Goal: Transaction & Acquisition: Obtain resource

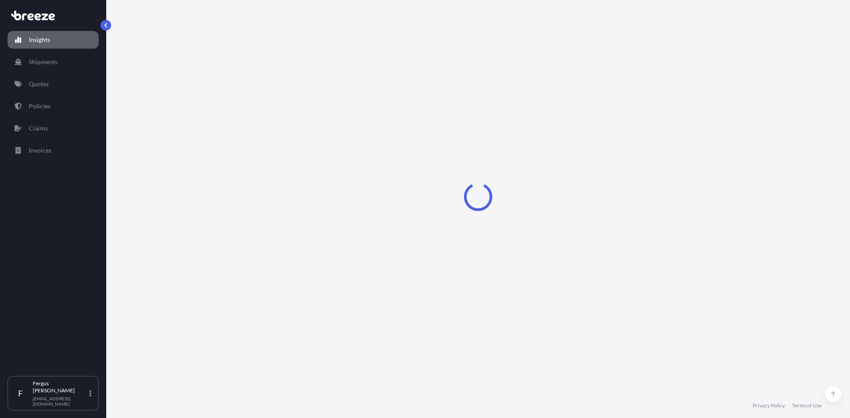
select select "2025"
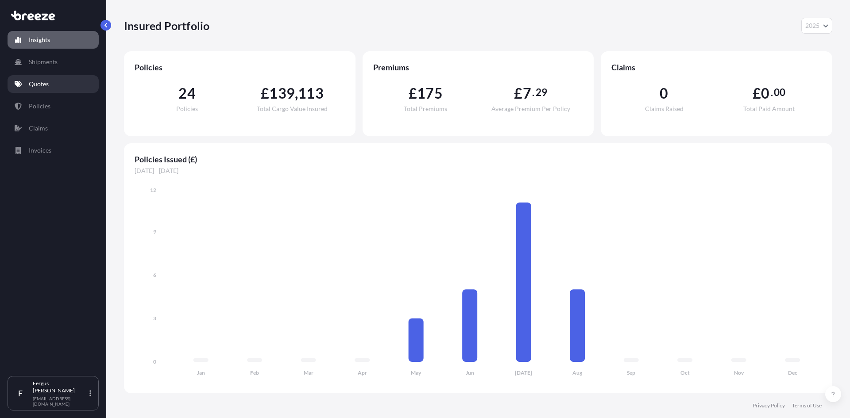
click at [47, 90] on link "Quotes" at bounding box center [53, 84] width 91 height 18
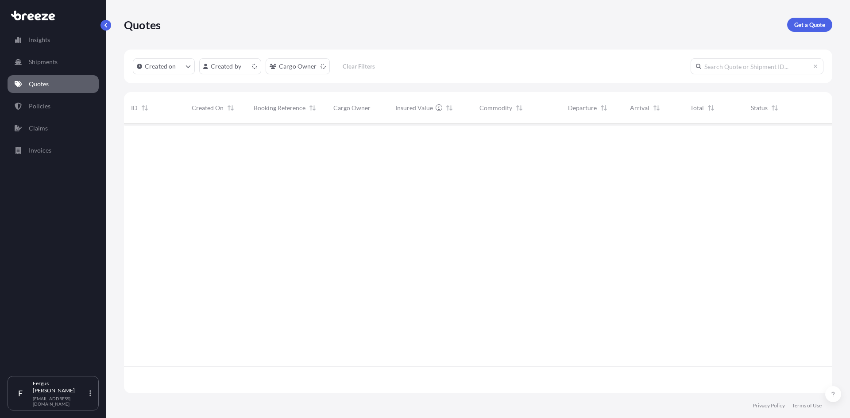
scroll to position [268, 702]
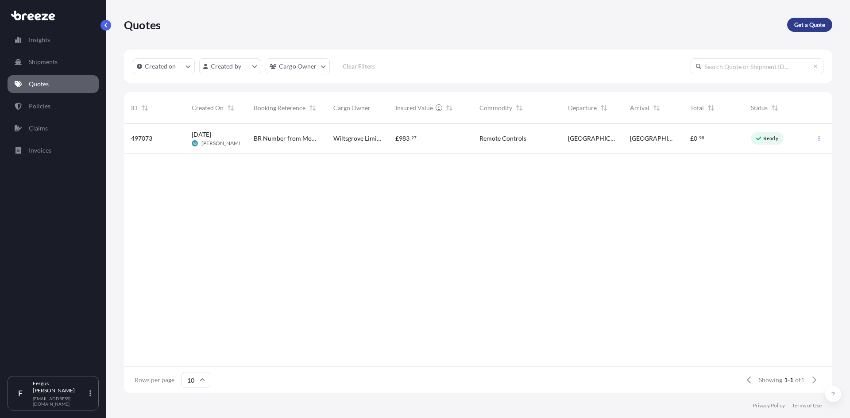
click at [820, 21] on p "Get a Quote" at bounding box center [809, 24] width 31 height 9
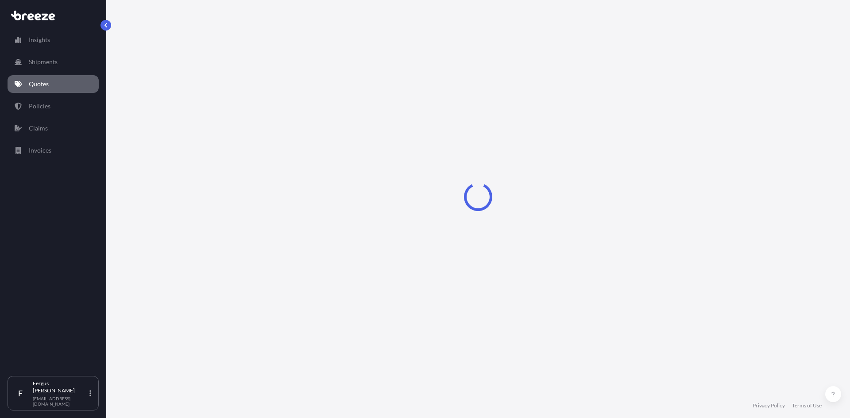
select select "Sea"
select select "1"
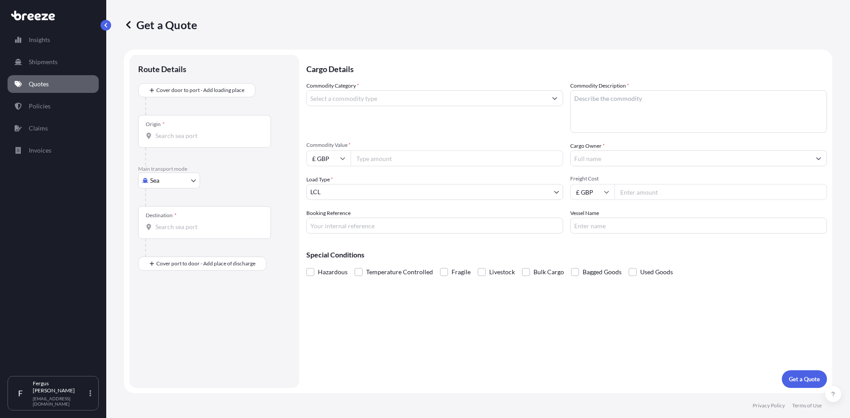
click at [179, 132] on input "Origin *" at bounding box center [207, 135] width 104 height 9
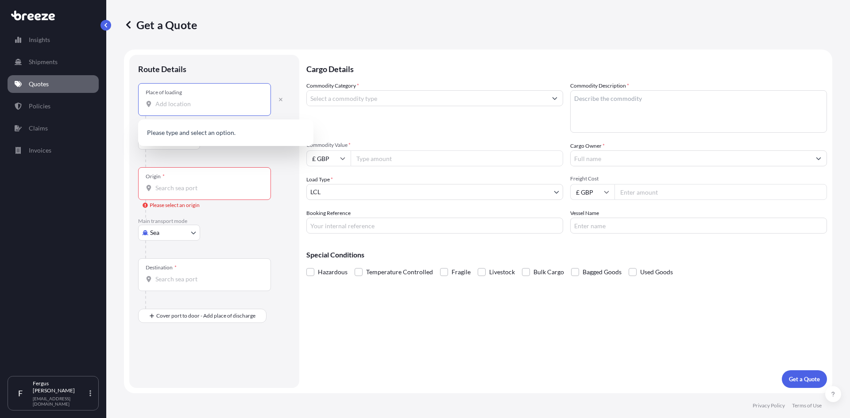
click at [192, 104] on input "Place of loading" at bounding box center [207, 104] width 104 height 9
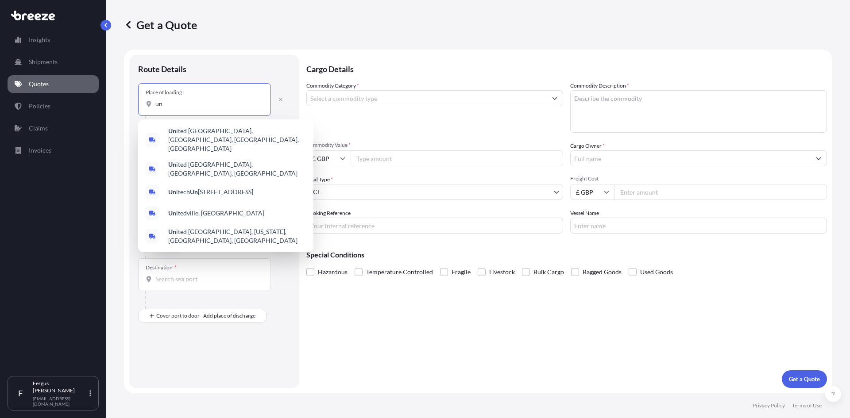
type input "u"
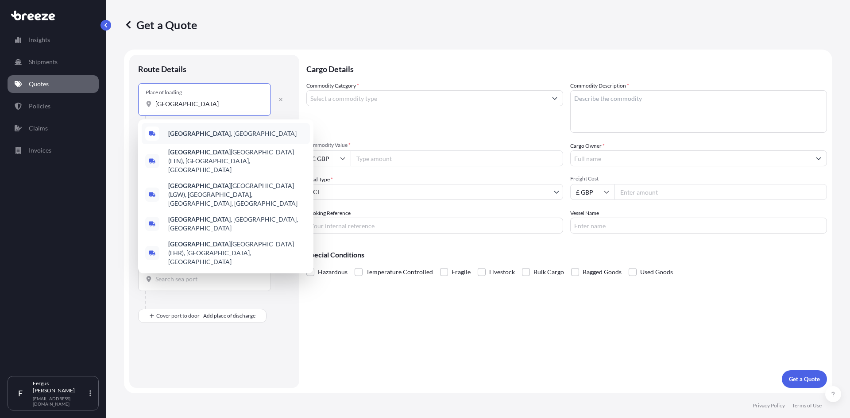
click at [190, 135] on span "[GEOGRAPHIC_DATA] , [GEOGRAPHIC_DATA]" at bounding box center [232, 133] width 128 height 9
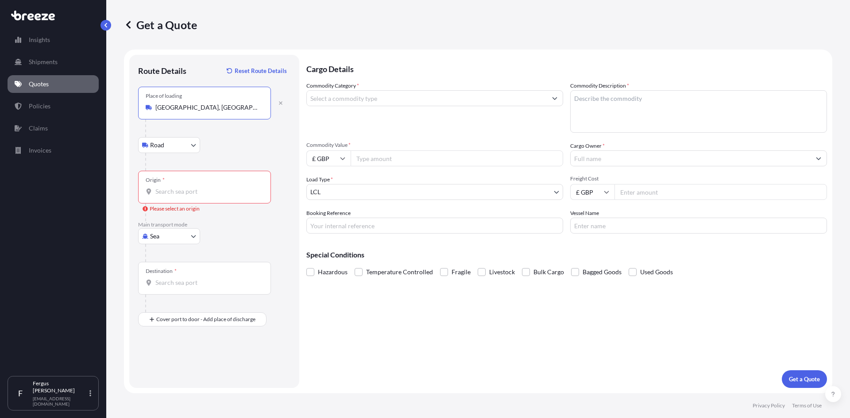
click at [178, 189] on input "Origin * Please select an origin" at bounding box center [207, 191] width 104 height 9
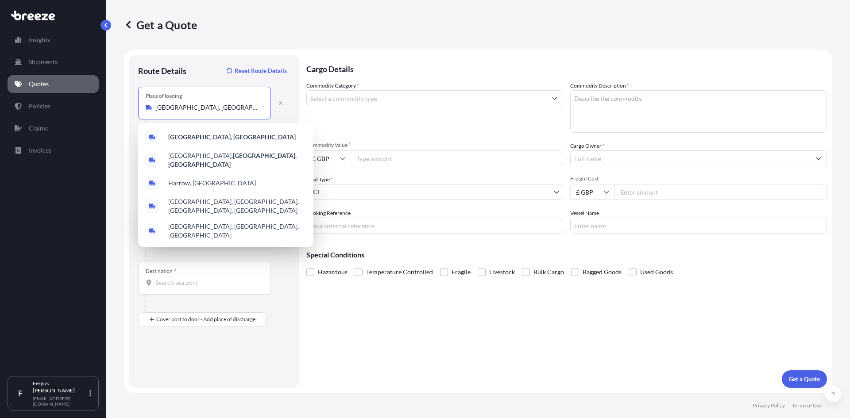
drag, startPoint x: 201, startPoint y: 108, endPoint x: 132, endPoint y: 112, distance: 68.3
click at [132, 112] on div "Route Details Reset Route Details Place of loading [GEOGRAPHIC_DATA], UK Road R…" at bounding box center [214, 221] width 170 height 333
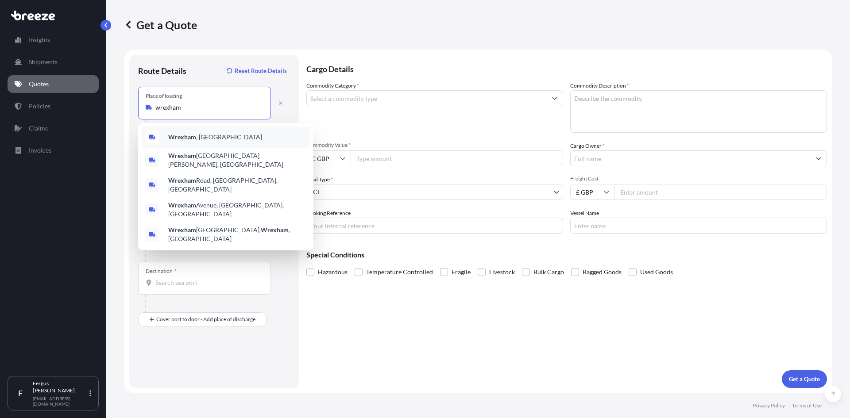
click at [197, 135] on span "Wrexham , [GEOGRAPHIC_DATA]" at bounding box center [215, 137] width 94 height 9
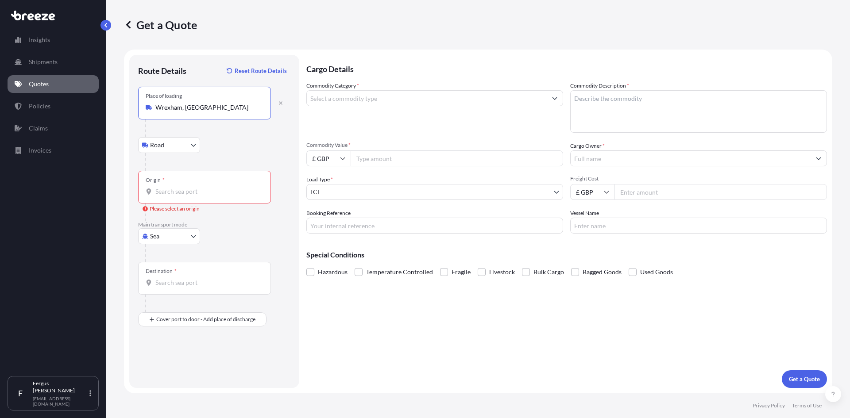
type input "Wrexham, [GEOGRAPHIC_DATA]"
click at [190, 194] on input "Origin * Please select an origin" at bounding box center [207, 191] width 104 height 9
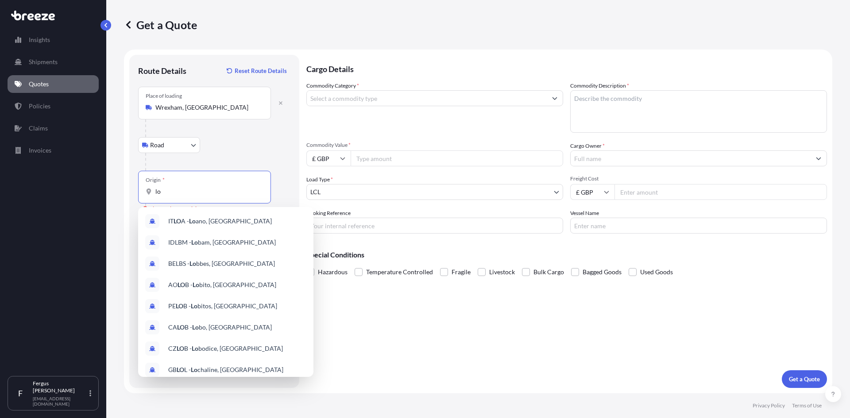
type input "l"
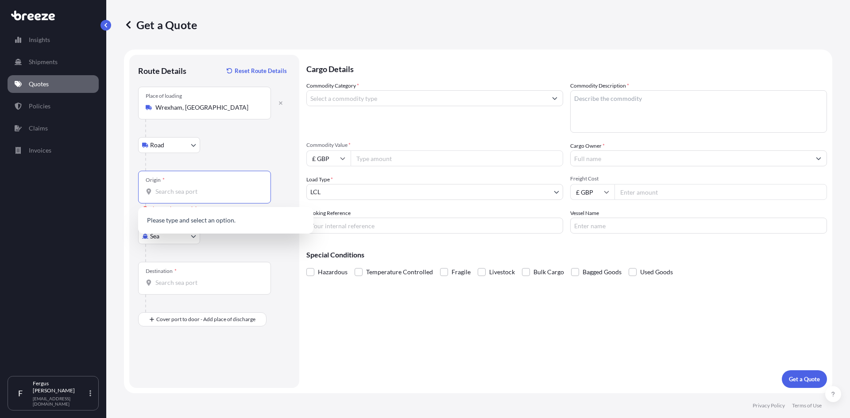
click at [262, 142] on div "Road Road Rail" at bounding box center [214, 145] width 152 height 16
click at [189, 192] on input "Origin * Please select an origin" at bounding box center [207, 191] width 104 height 9
type input "wrex"
click at [247, 148] on div "Road Road Rail" at bounding box center [214, 145] width 152 height 16
click at [169, 237] on body "10 options available. 0 options available. 0 options available. Insights Shipme…" at bounding box center [425, 209] width 850 height 418
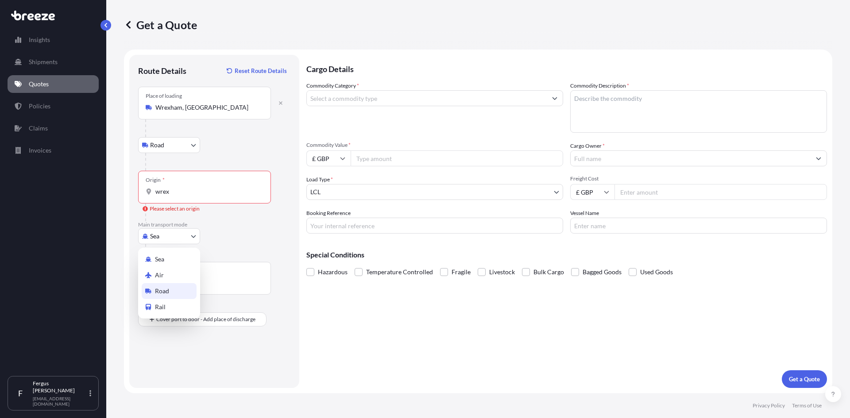
click at [162, 293] on span "Road" at bounding box center [162, 291] width 14 height 9
select select "Road"
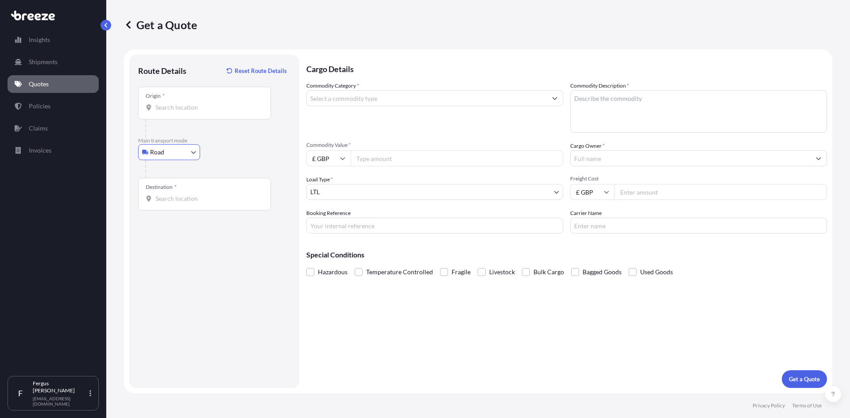
click at [178, 201] on input "Destination *" at bounding box center [207, 198] width 104 height 9
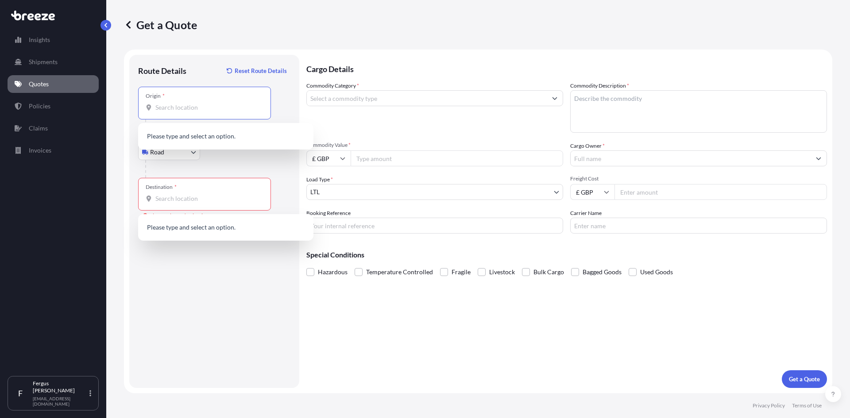
click at [228, 104] on input "Origin *" at bounding box center [207, 107] width 104 height 9
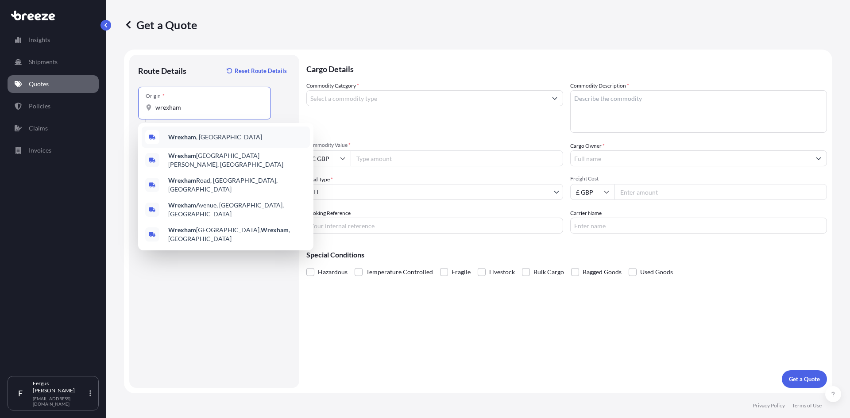
click at [193, 136] on b "Wrexham" at bounding box center [182, 137] width 28 height 8
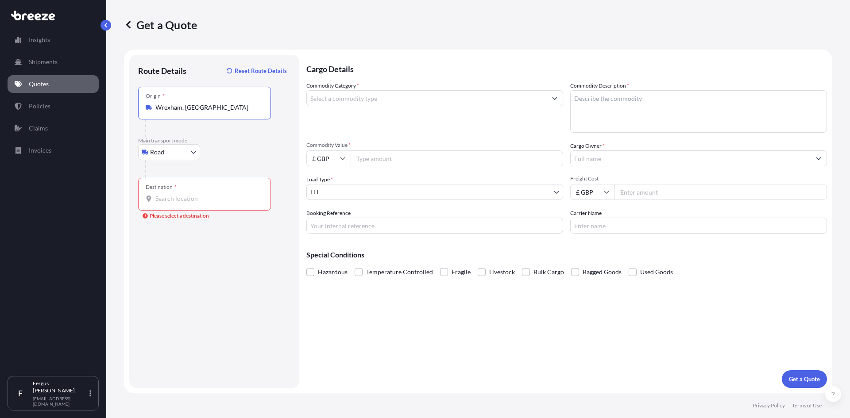
type input "Wrexham, [GEOGRAPHIC_DATA]"
click at [188, 188] on div "Destination *" at bounding box center [204, 194] width 133 height 33
click at [188, 194] on input "Destination * Please select a destination" at bounding box center [207, 198] width 104 height 9
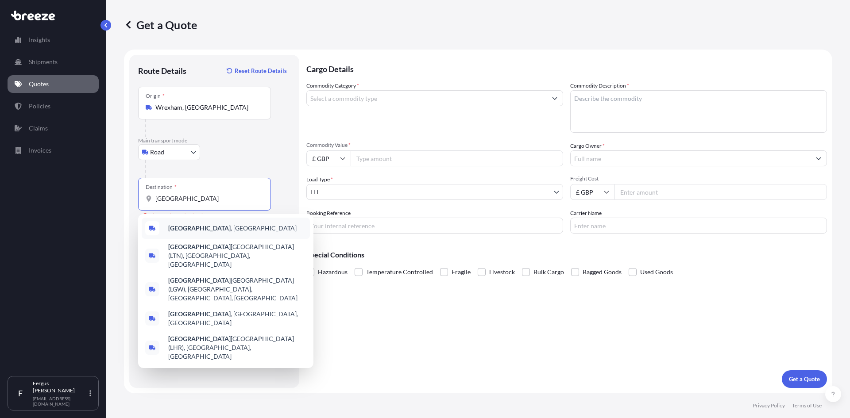
click at [179, 229] on b "[GEOGRAPHIC_DATA]" at bounding box center [199, 228] width 62 height 8
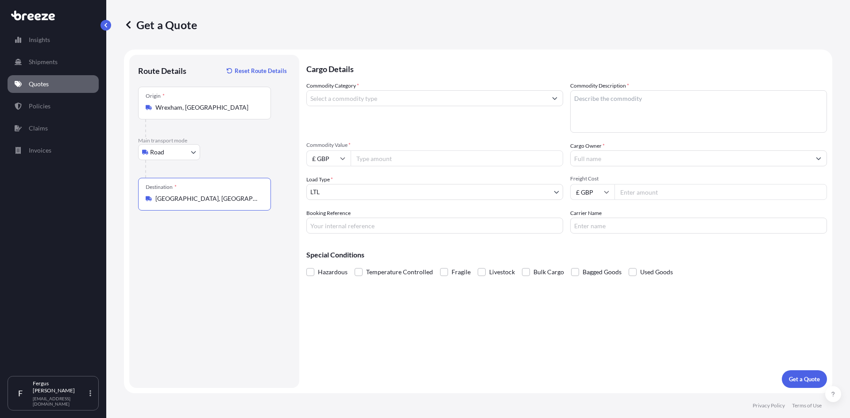
type input "[GEOGRAPHIC_DATA], [GEOGRAPHIC_DATA]"
click at [390, 101] on input "Commodity Category *" at bounding box center [427, 98] width 240 height 16
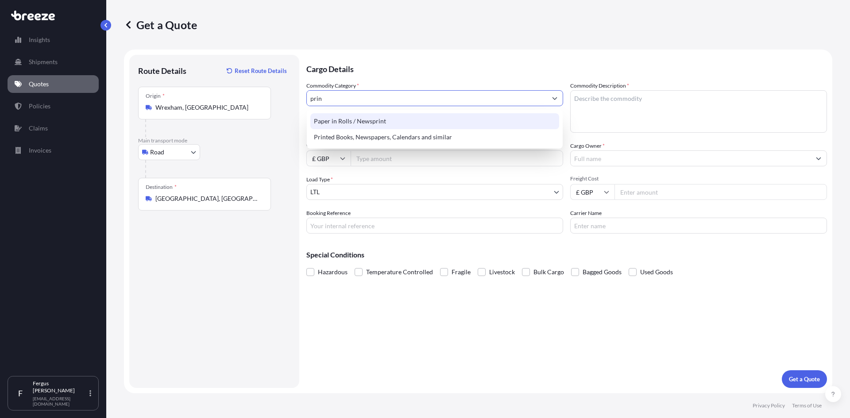
drag, startPoint x: 328, startPoint y: 100, endPoint x: 307, endPoint y: 100, distance: 21.7
click at [307, 100] on input "prin" at bounding box center [427, 98] width 240 height 16
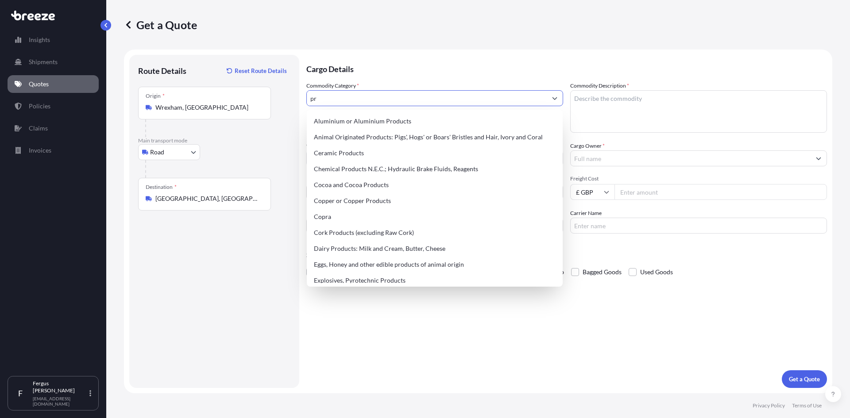
type input "p"
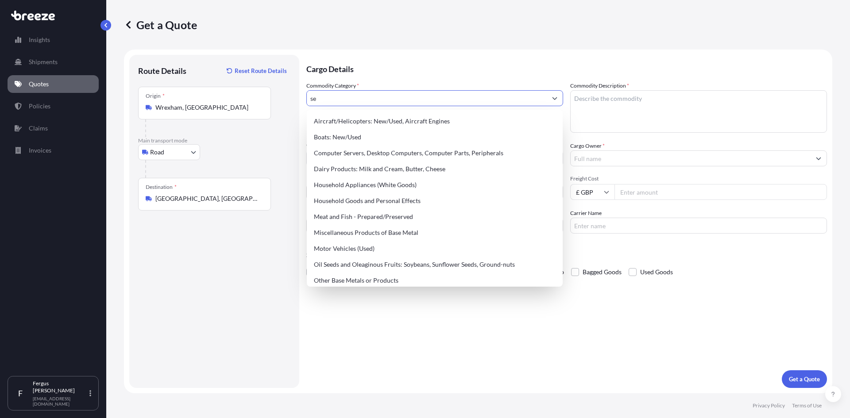
type input "s"
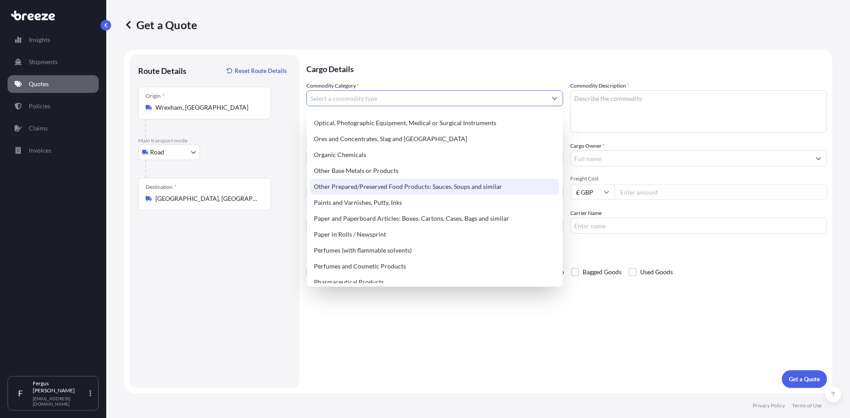
scroll to position [1461, 0]
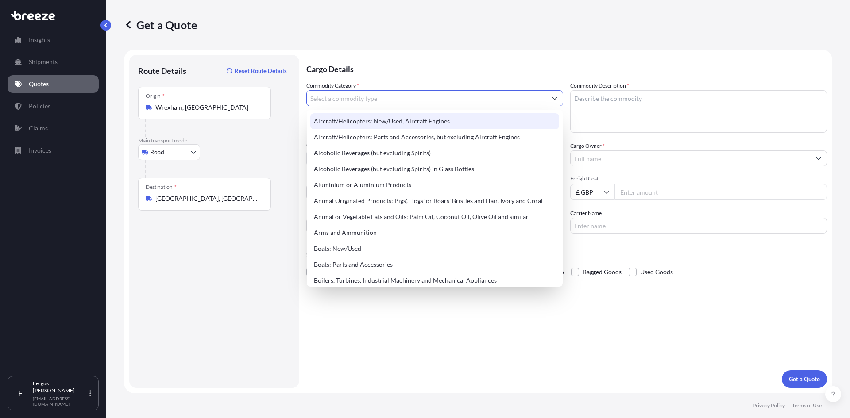
type input "o"
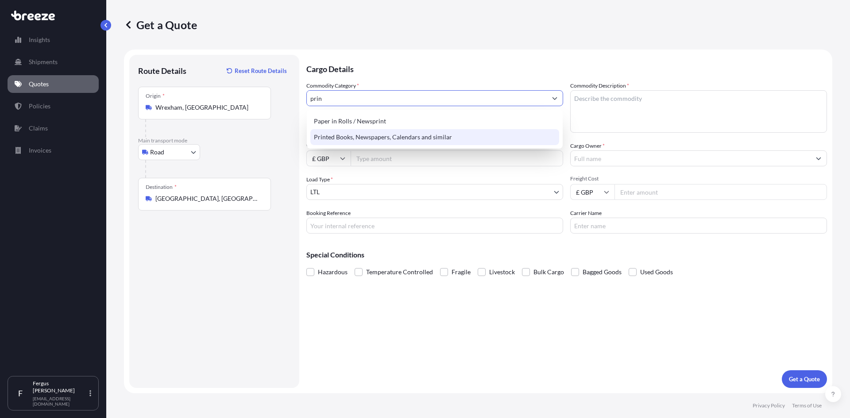
click at [365, 141] on div "Printed Books, Newspapers, Calendars and similar" at bounding box center [434, 137] width 249 height 16
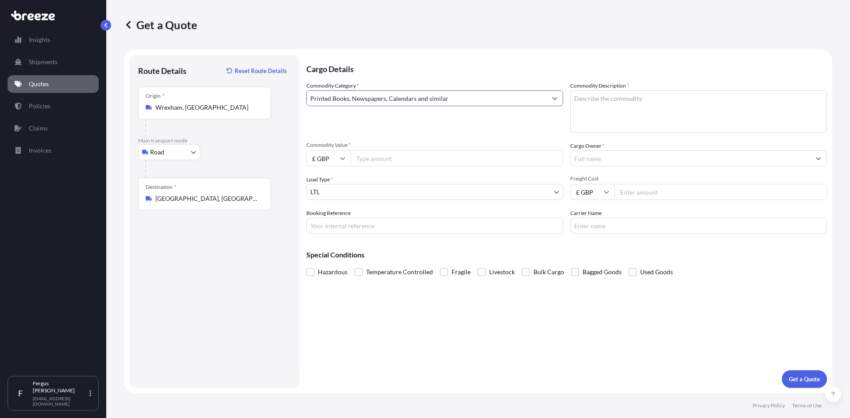
type input "Printed Books, Newspapers, Calendars and similar"
click at [378, 158] on input "Commodity Value *" at bounding box center [457, 159] width 212 height 16
drag, startPoint x: 376, startPoint y: 155, endPoint x: 411, endPoint y: 150, distance: 35.9
click at [376, 155] on input "Commodity Value *" at bounding box center [457, 159] width 212 height 16
type input "750"
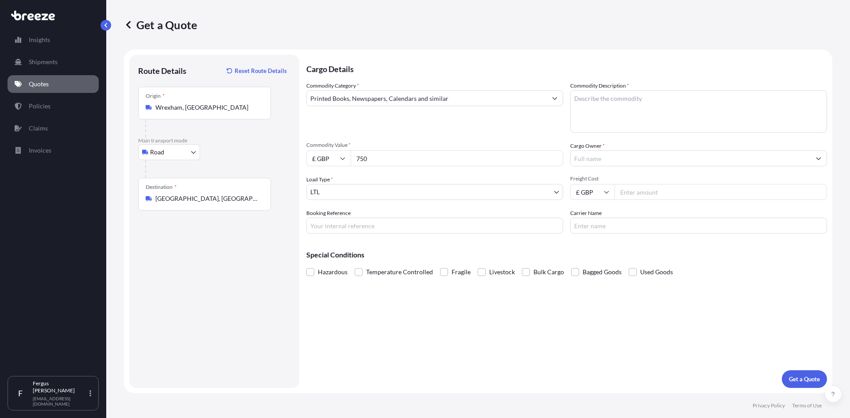
click at [631, 98] on textarea "Commodity Description *" at bounding box center [698, 111] width 257 height 42
type textarea "Tamper evident labels"
click at [620, 158] on input "Cargo Owner *" at bounding box center [691, 159] width 240 height 16
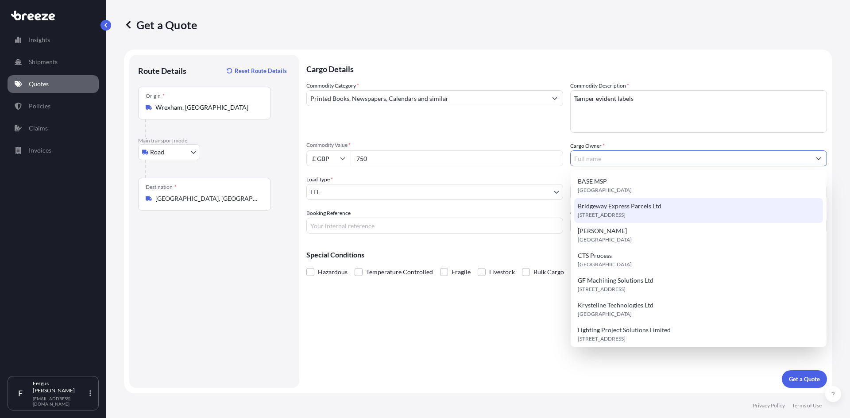
click at [613, 206] on span "Bridgeway Express Parcels Ltd" at bounding box center [620, 206] width 84 height 9
type input "Bridgeway Express Parcels Ltd"
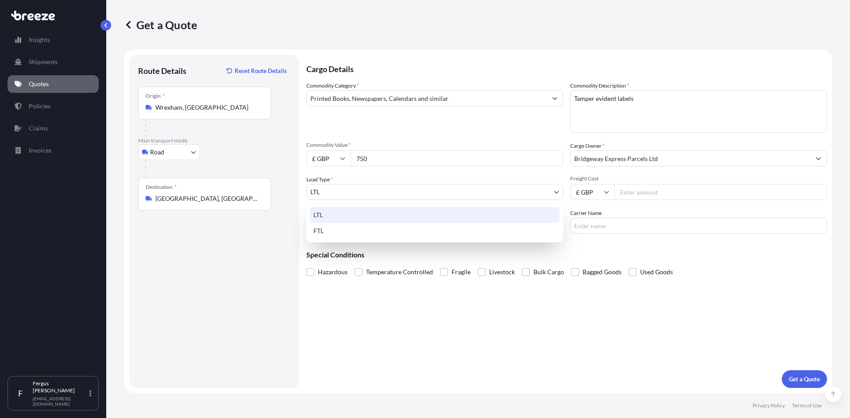
click at [382, 192] on body "15 options available. Insights Shipments Quotes Policies Claims Invoices F [PER…" at bounding box center [425, 209] width 850 height 418
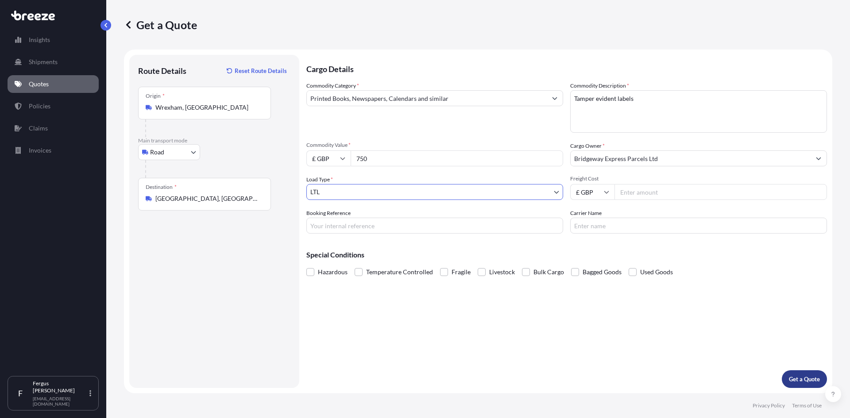
click at [803, 377] on p "Get a Quote" at bounding box center [804, 379] width 31 height 9
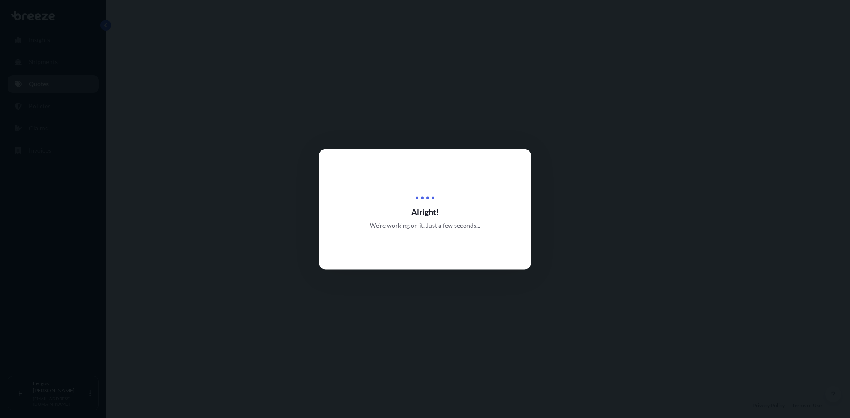
select select "Road"
select select "1"
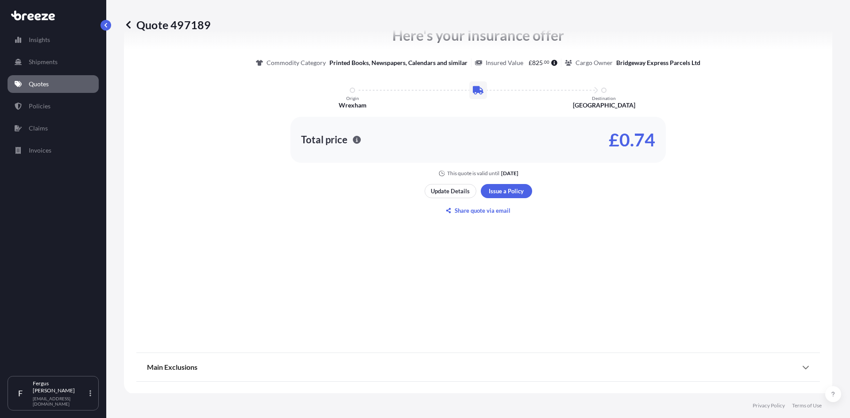
scroll to position [425, 0]
click at [778, 366] on div "Main Exclusions" at bounding box center [478, 366] width 662 height 21
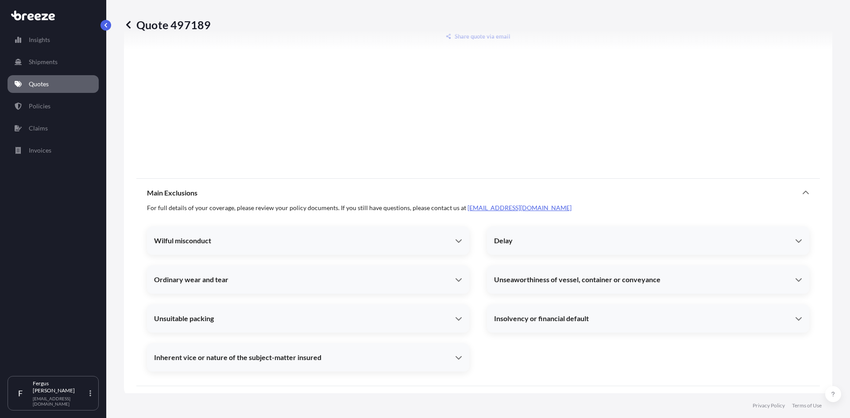
scroll to position [604, 0]
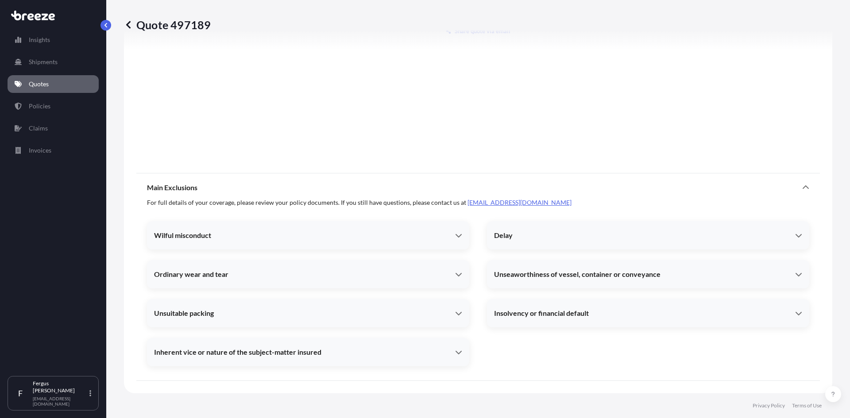
click at [340, 314] on div "Unsuitable packing" at bounding box center [304, 313] width 301 height 9
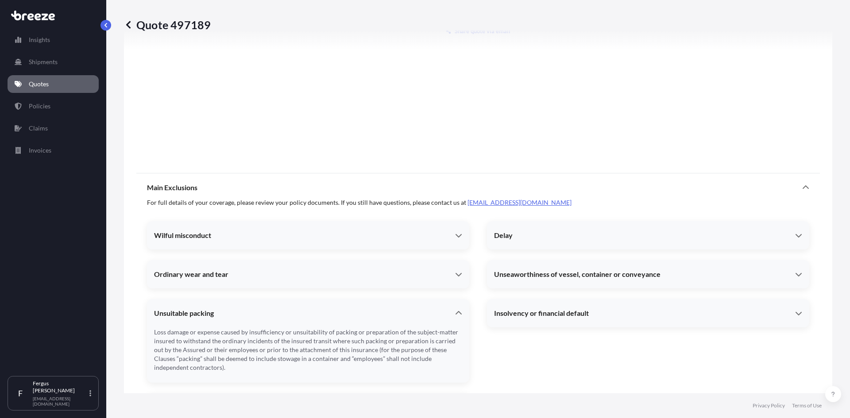
click at [345, 314] on div "Unsuitable packing" at bounding box center [304, 313] width 301 height 9
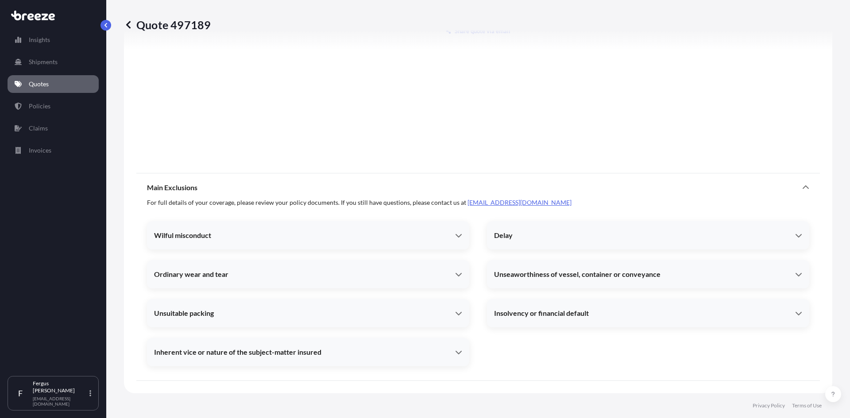
click at [385, 351] on div "Inherent vice or nature of the subject-matter insured" at bounding box center [304, 352] width 301 height 9
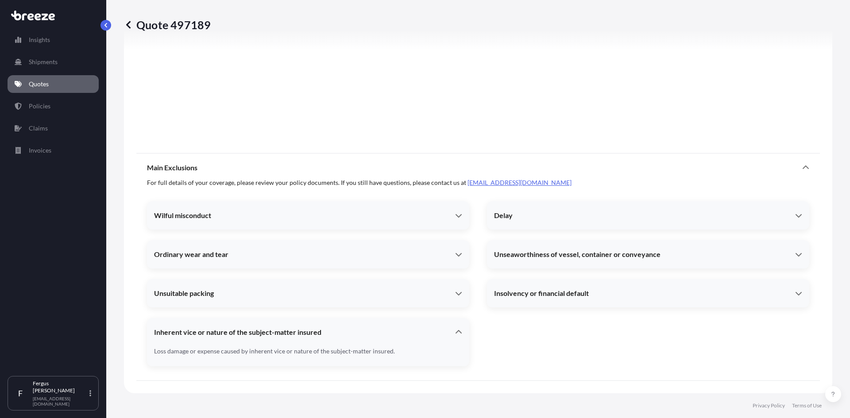
click at [356, 331] on div "Inherent vice or nature of the subject-matter insured" at bounding box center [304, 332] width 301 height 9
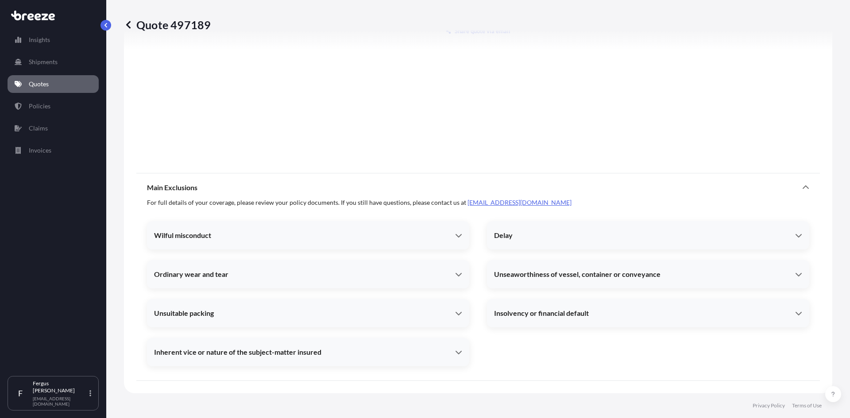
scroll to position [604, 0]
click at [365, 268] on div "Ordinary wear and tear" at bounding box center [308, 274] width 322 height 21
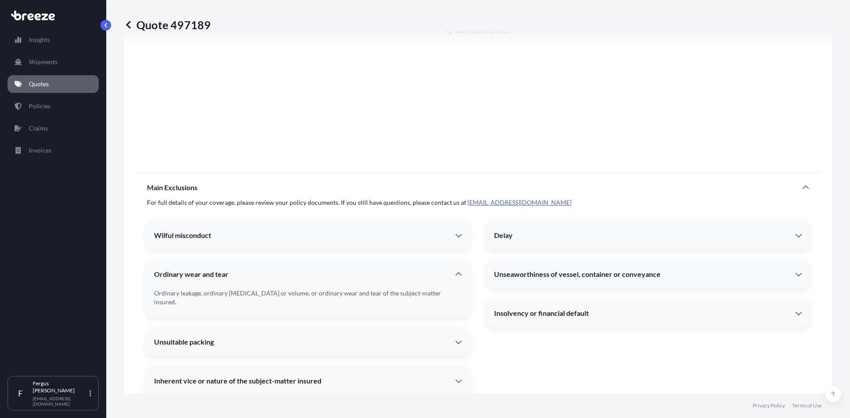
click at [365, 268] on div "Ordinary wear and tear" at bounding box center [308, 274] width 322 height 21
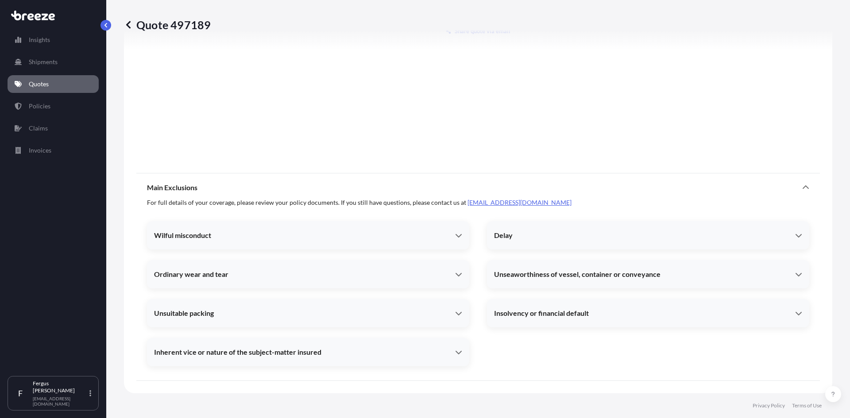
click at [376, 237] on div "Wilful misconduct" at bounding box center [304, 235] width 301 height 9
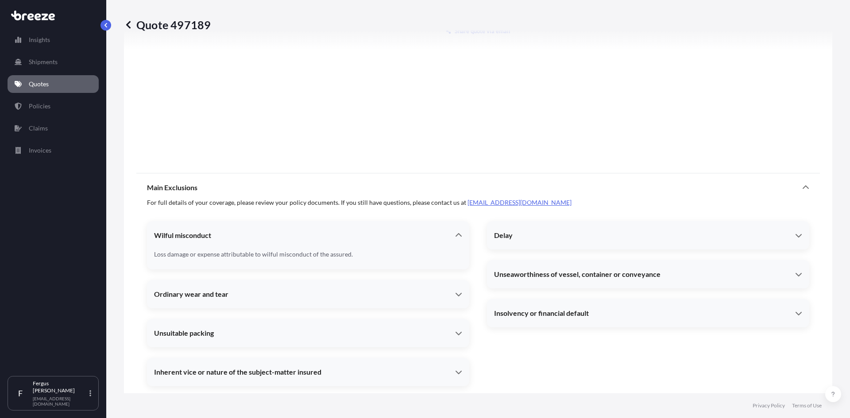
click at [375, 235] on div "Wilful misconduct" at bounding box center [304, 235] width 301 height 9
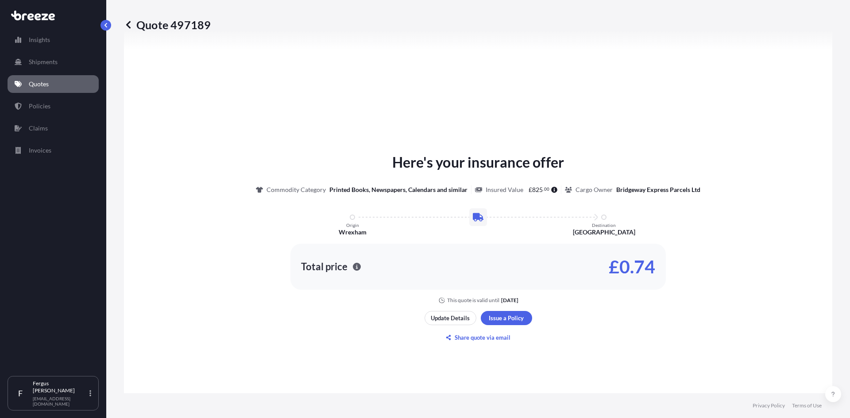
scroll to position [294, 0]
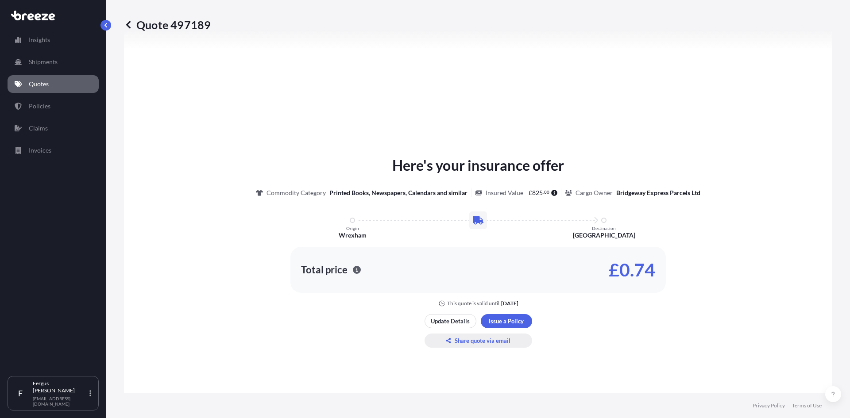
click at [480, 343] on p "Share quote via email" at bounding box center [483, 340] width 56 height 9
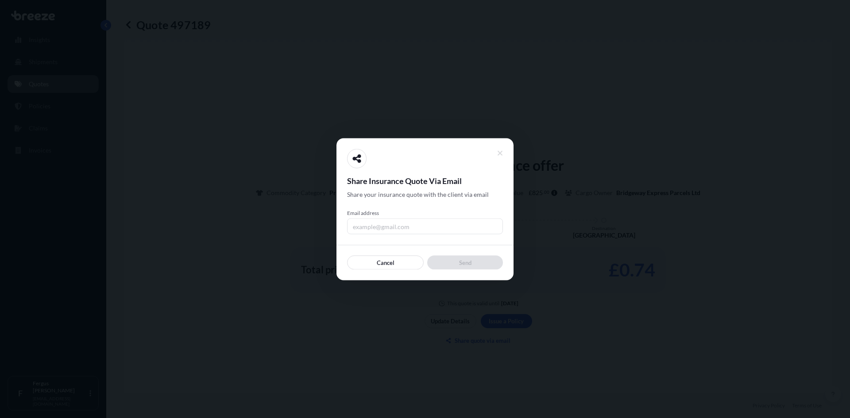
click at [394, 223] on input "Email address" at bounding box center [425, 226] width 156 height 16
type input "[EMAIL_ADDRESS][DOMAIN_NAME]"
